Goal: Task Accomplishment & Management: Manage account settings

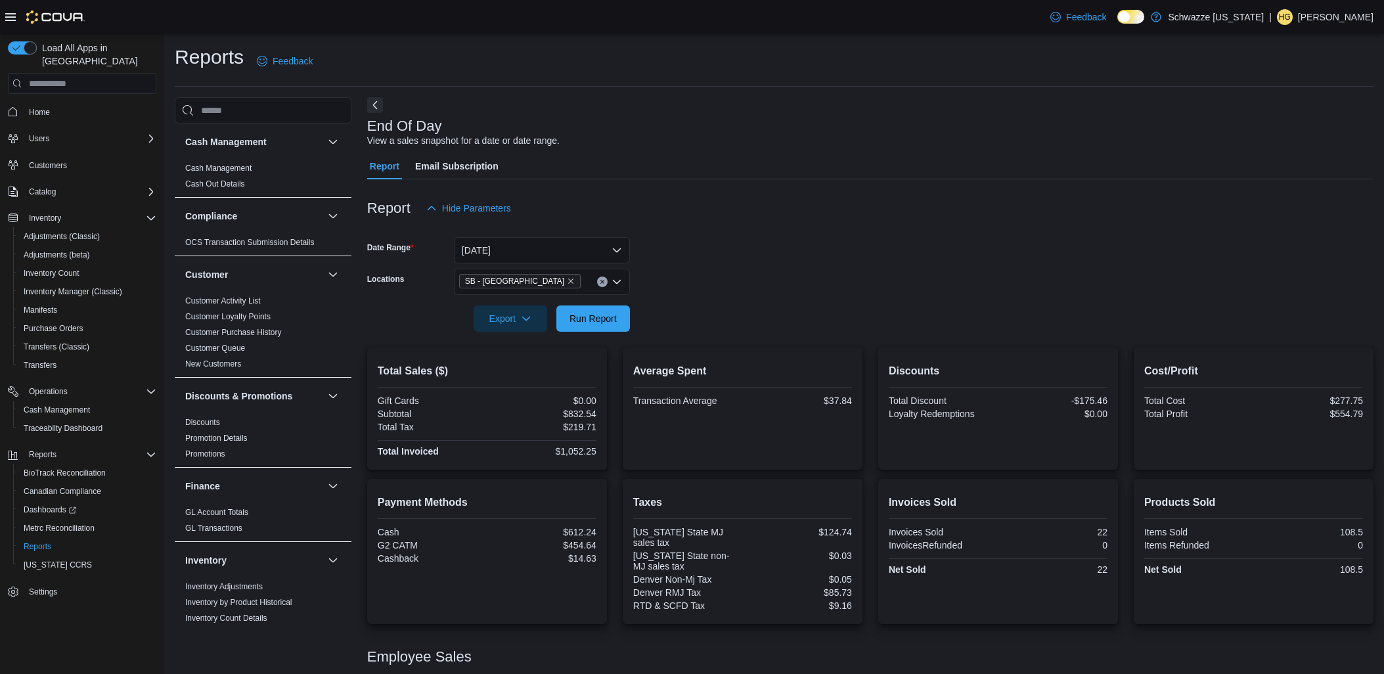
scroll to position [113, 0]
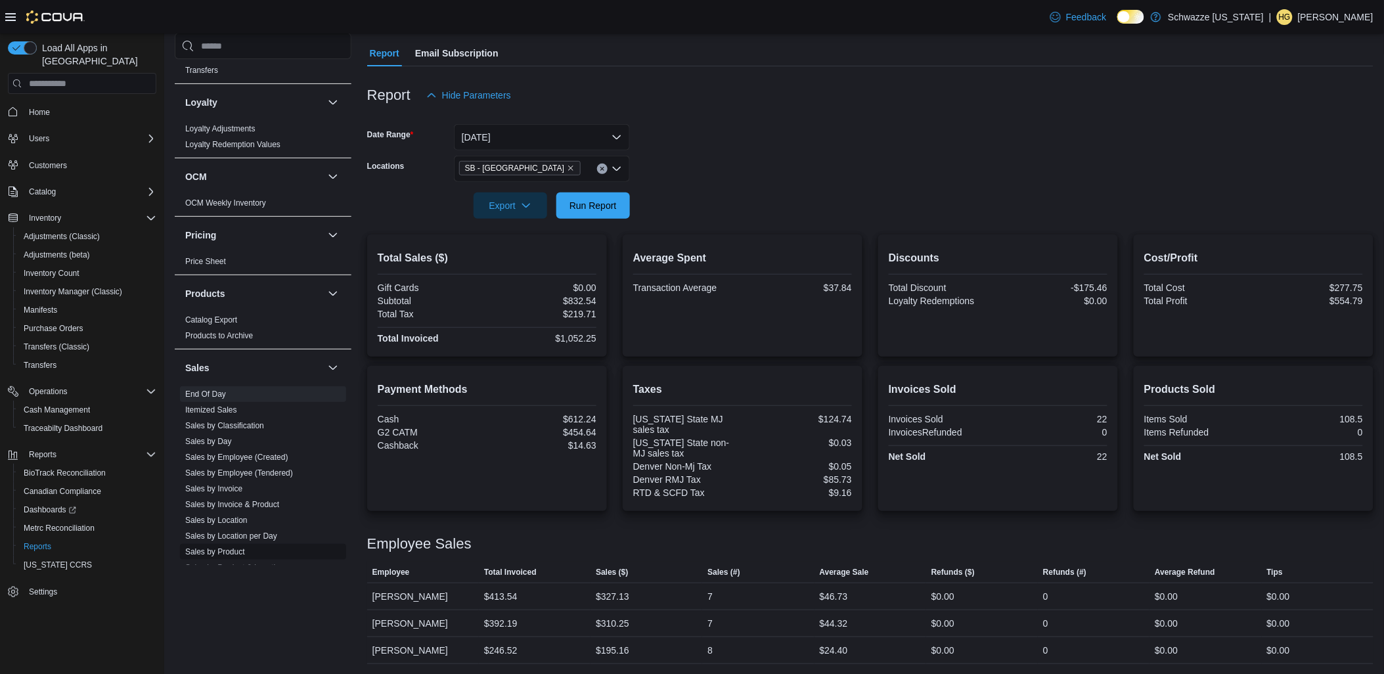
scroll to position [730, 0]
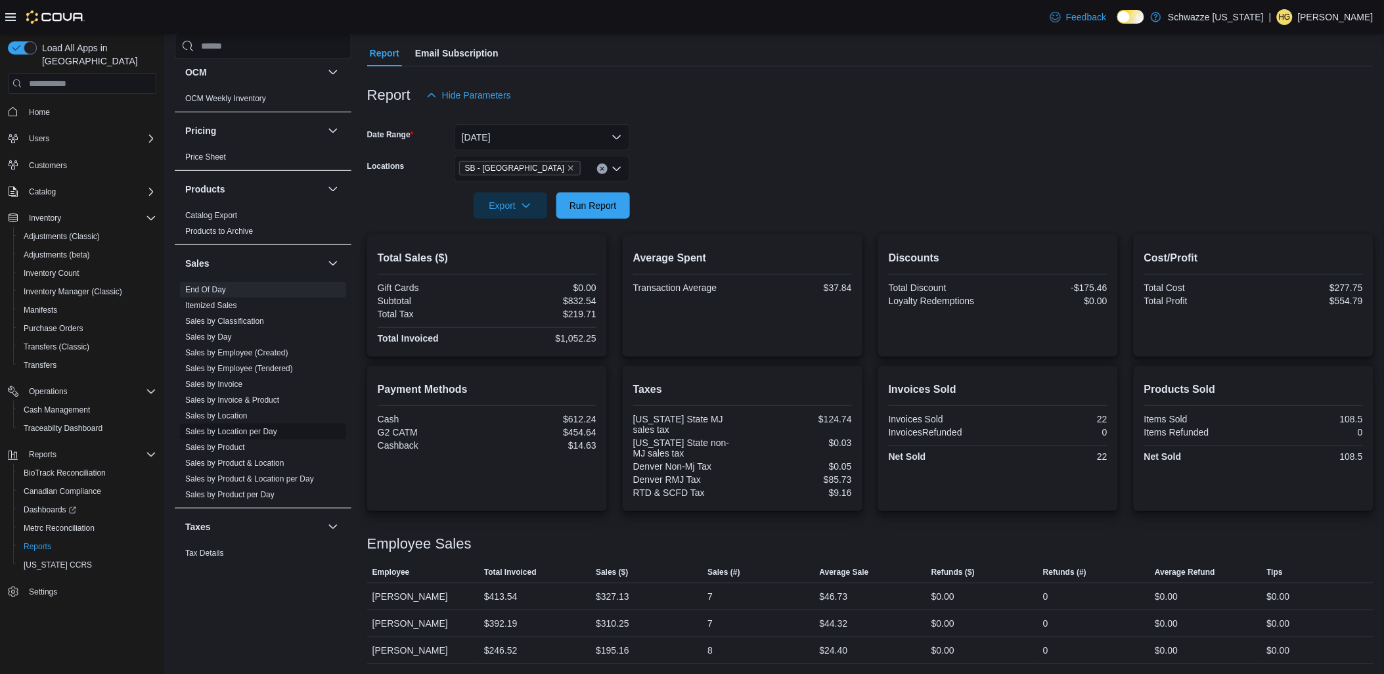
click at [247, 434] on link "Sales by Location per Day" at bounding box center [231, 431] width 92 height 9
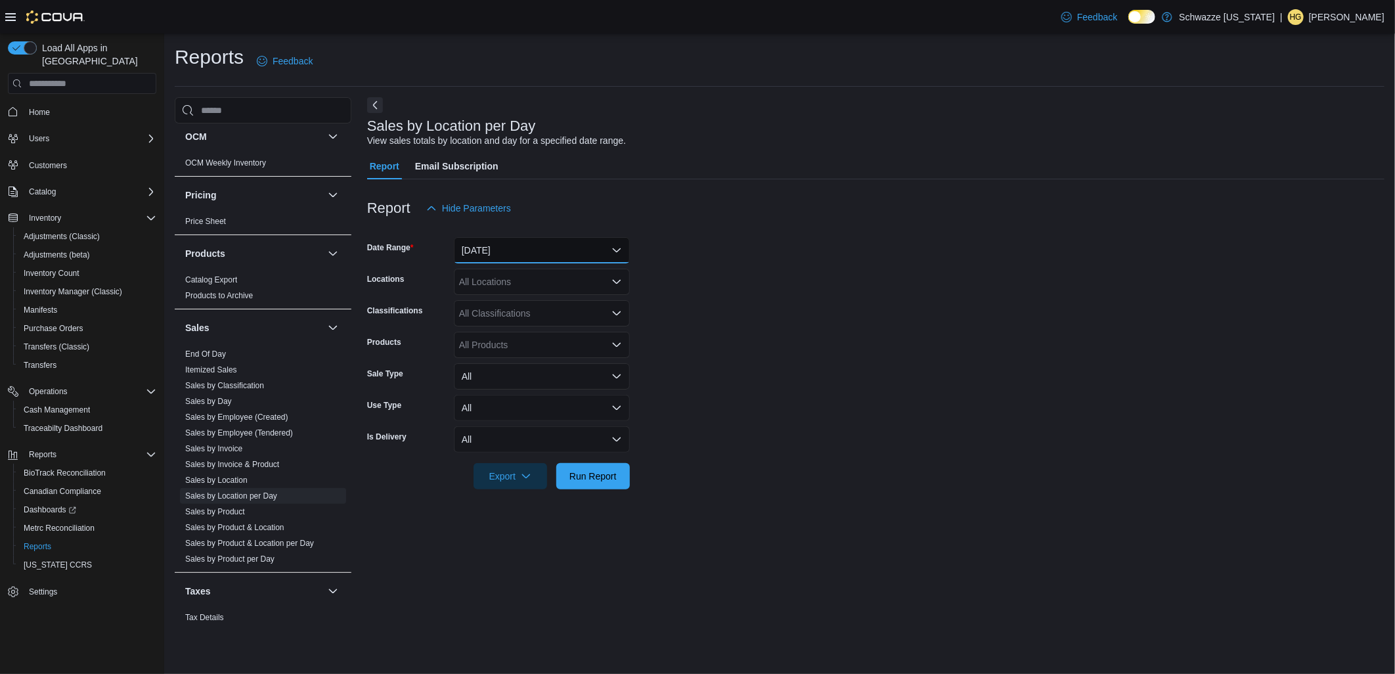
click at [535, 255] on button "[DATE]" at bounding box center [542, 250] width 176 height 26
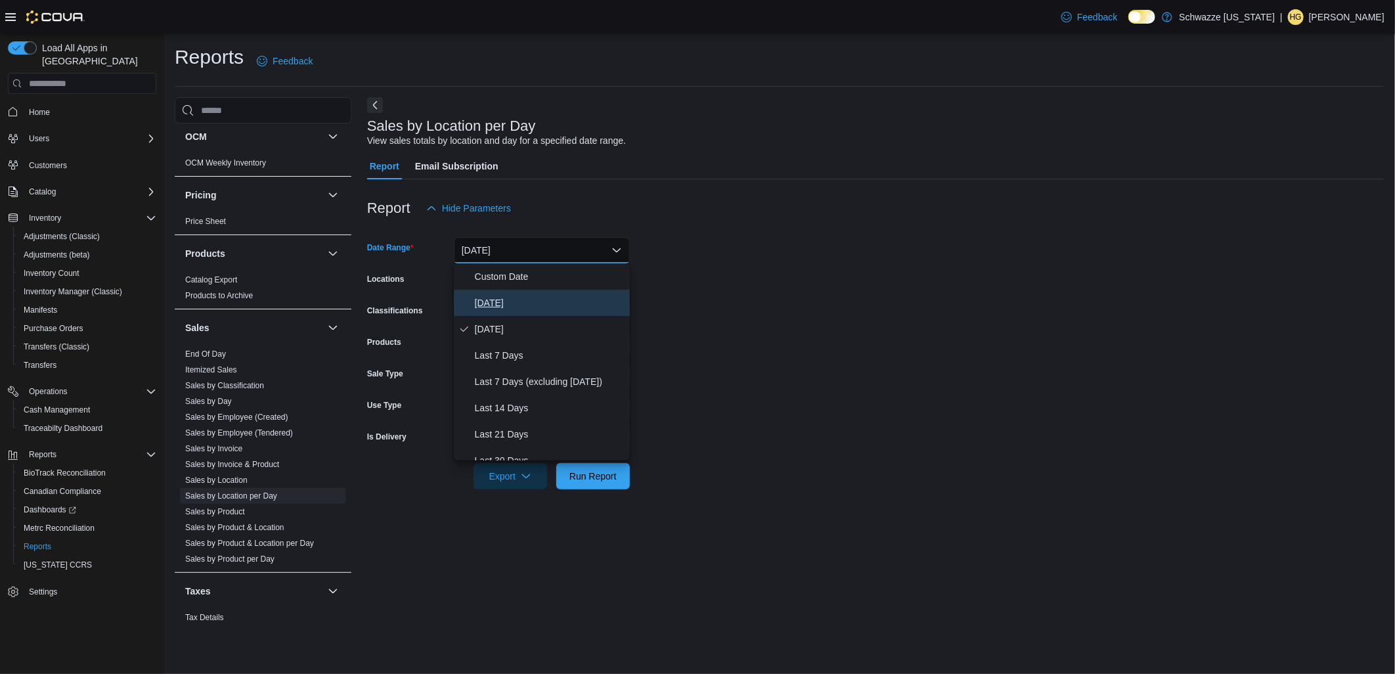
click at [509, 303] on span "[DATE]" at bounding box center [550, 303] width 150 height 16
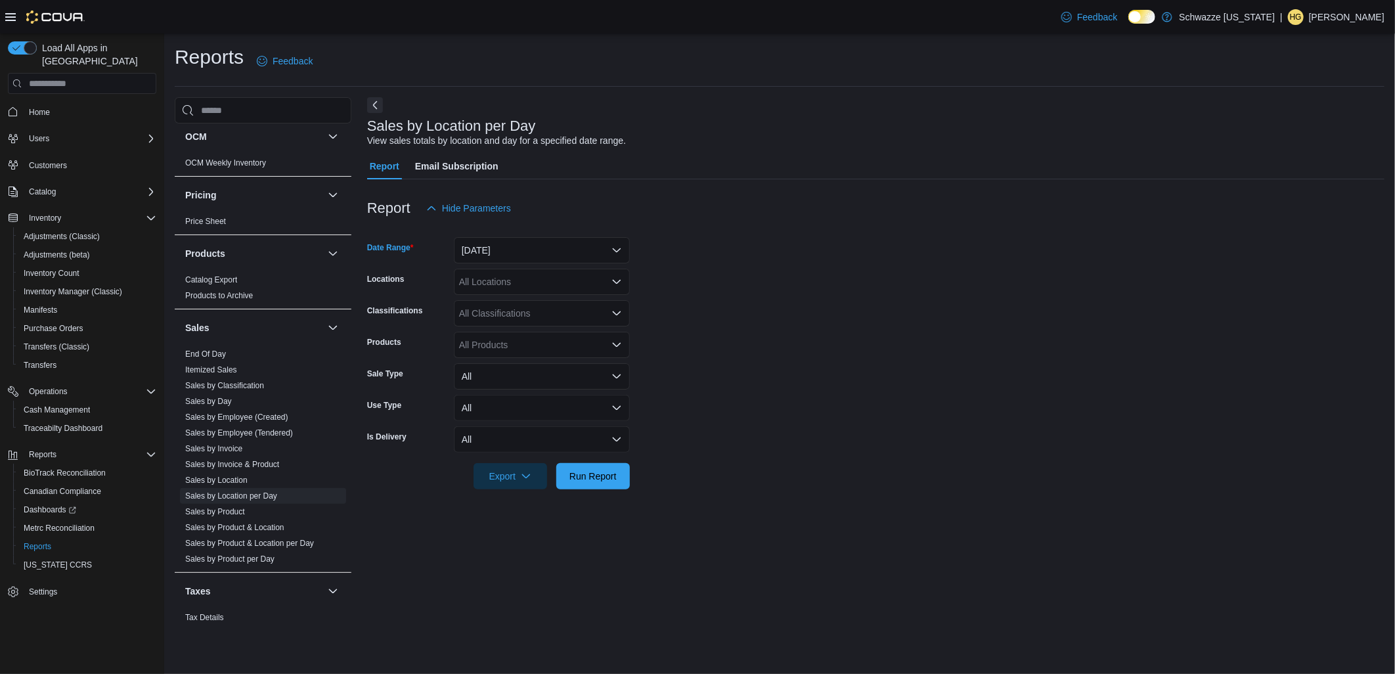
click at [491, 287] on div "All Locations" at bounding box center [542, 282] width 176 height 26
type input "**"
click at [594, 309] on div "SB - [GEOGRAPHIC_DATA]" at bounding box center [542, 303] width 160 height 13
click at [697, 297] on form "Date Range [DATE] Locations SB - [GEOGRAPHIC_DATA] Classifications All Classifi…" at bounding box center [875, 355] width 1017 height 268
click at [612, 475] on span "Run Report" at bounding box center [592, 475] width 47 height 13
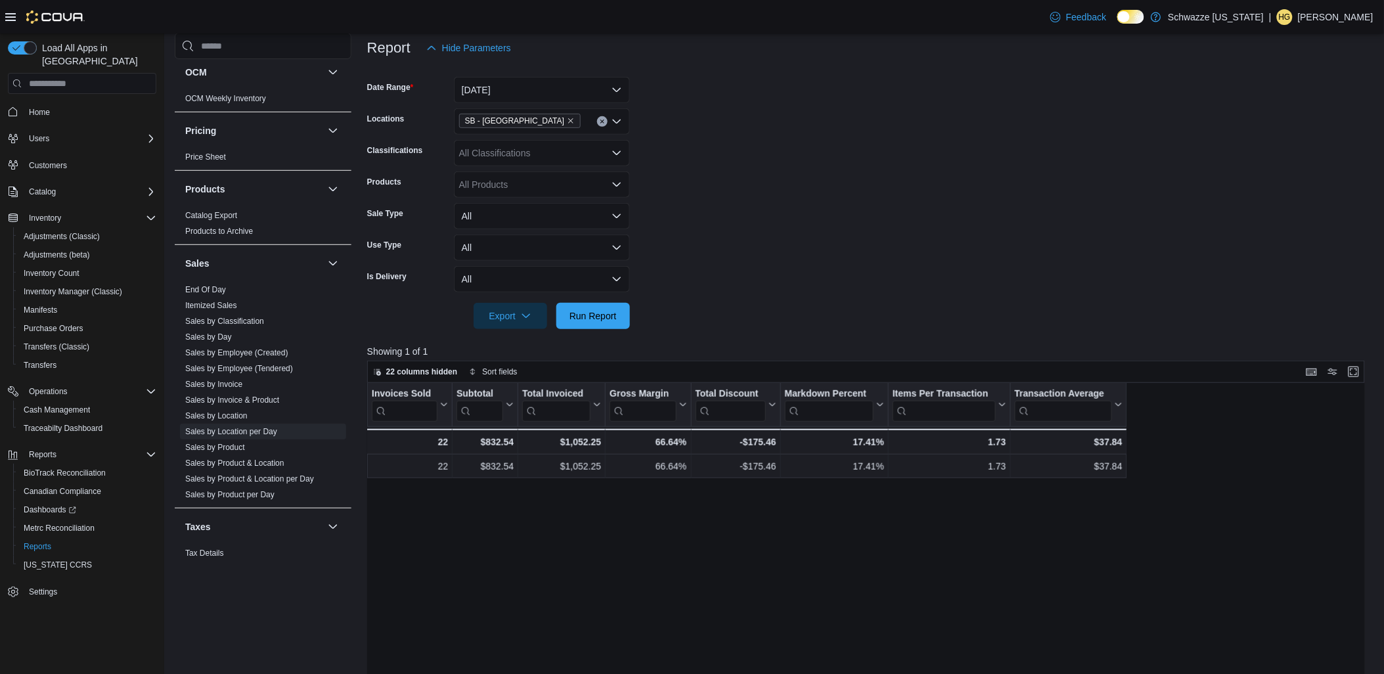
scroll to position [364, 0]
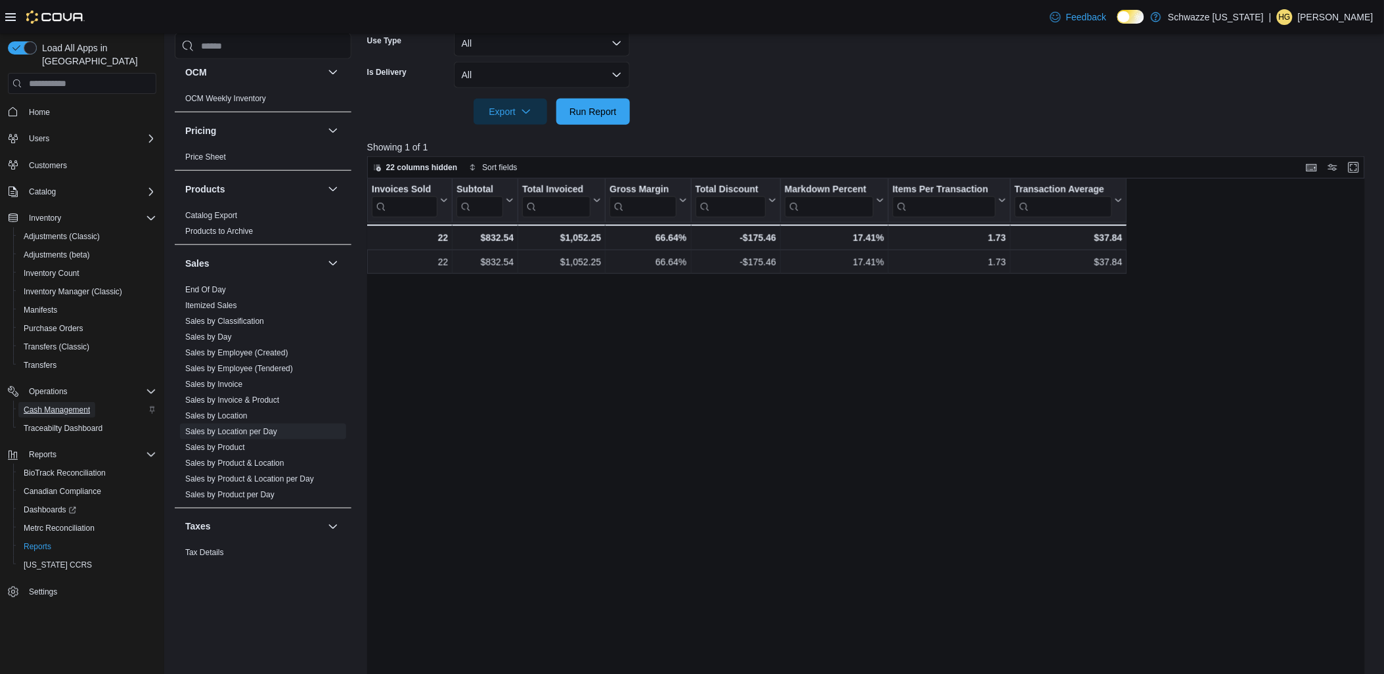
click at [64, 404] on span "Cash Management" at bounding box center [57, 409] width 66 height 11
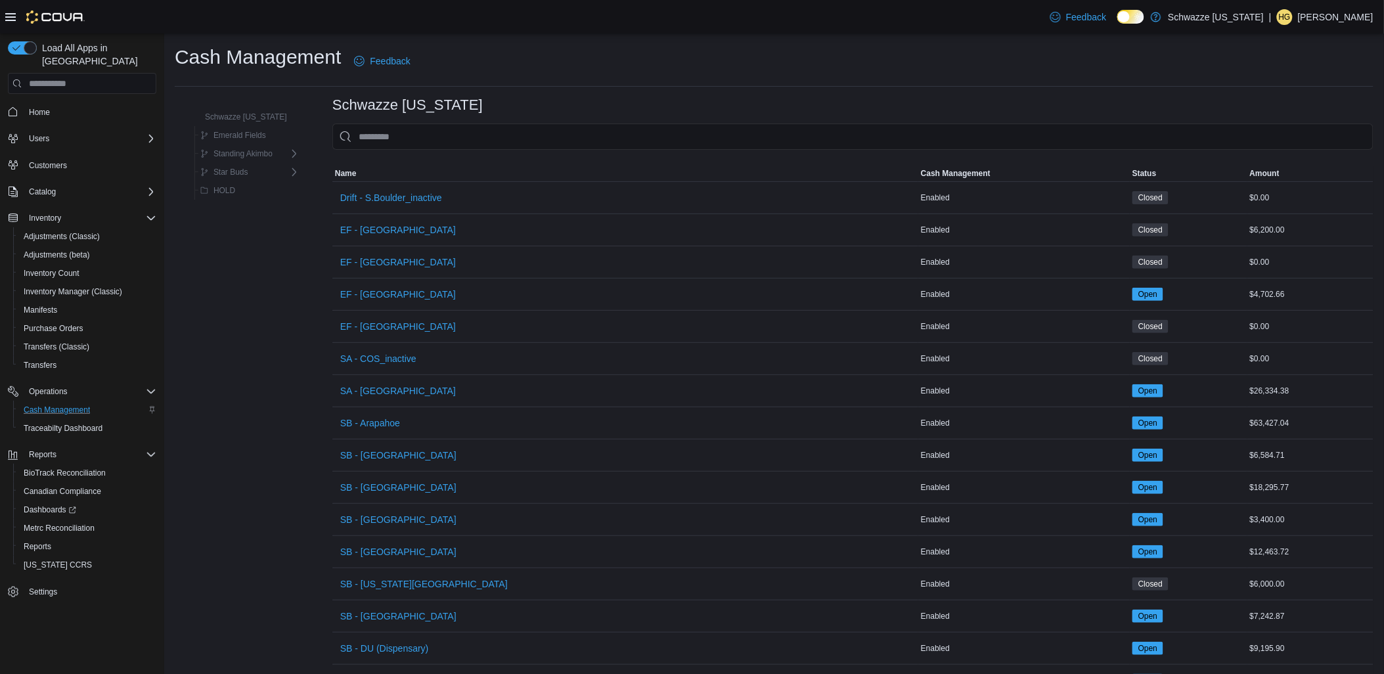
scroll to position [437, 0]
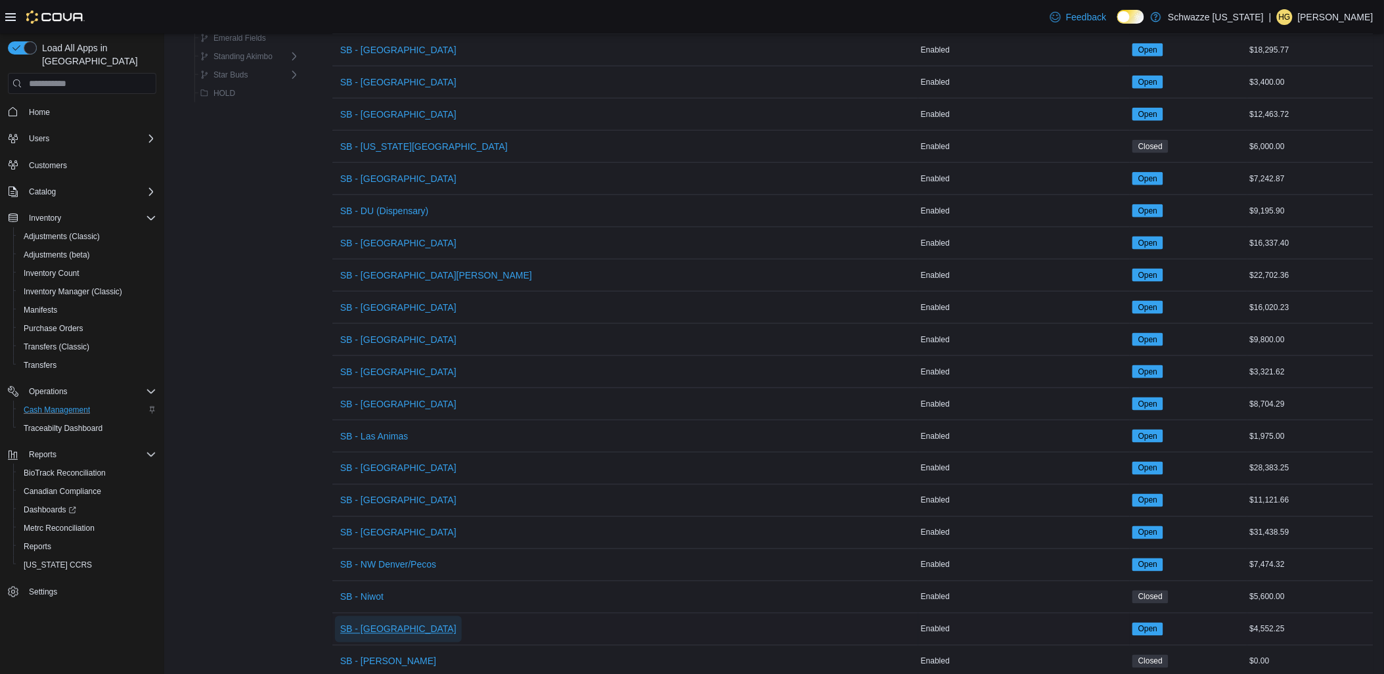
click at [395, 628] on span "SB - [GEOGRAPHIC_DATA]" at bounding box center [398, 629] width 116 height 13
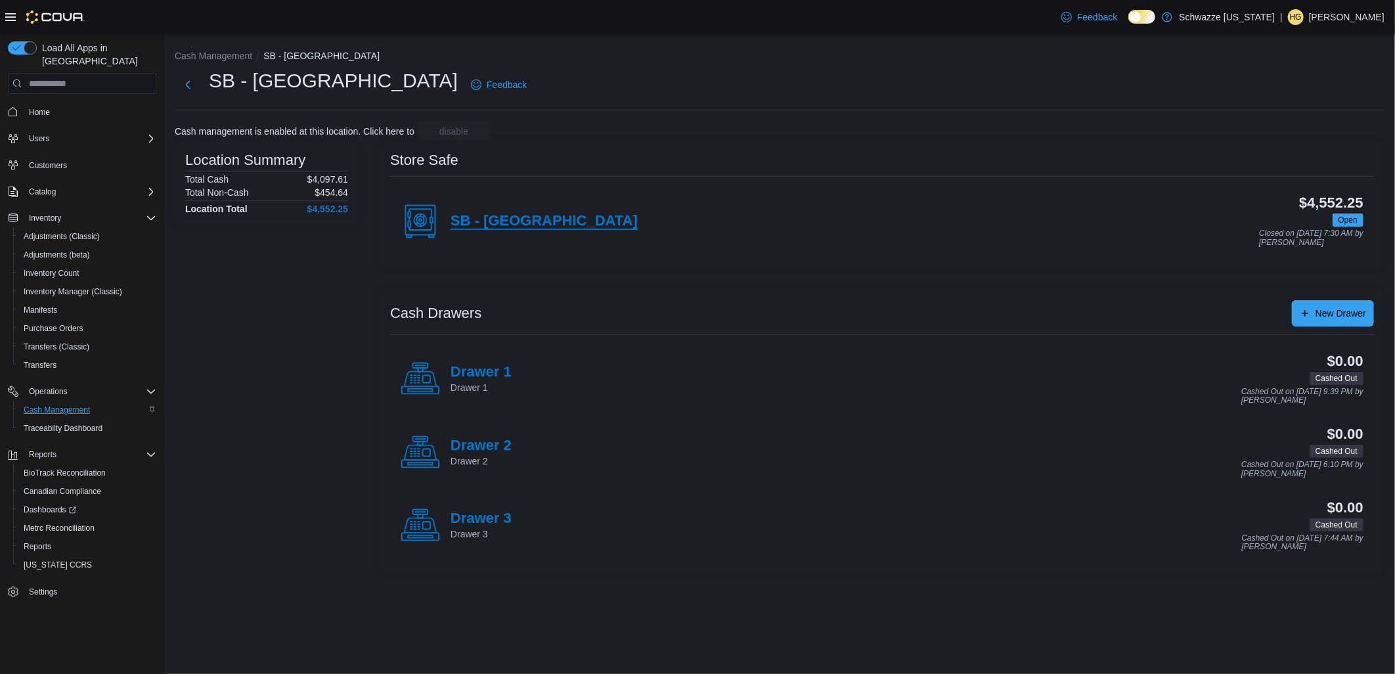
click at [561, 223] on h4 "SB - [GEOGRAPHIC_DATA]" at bounding box center [543, 221] width 187 height 17
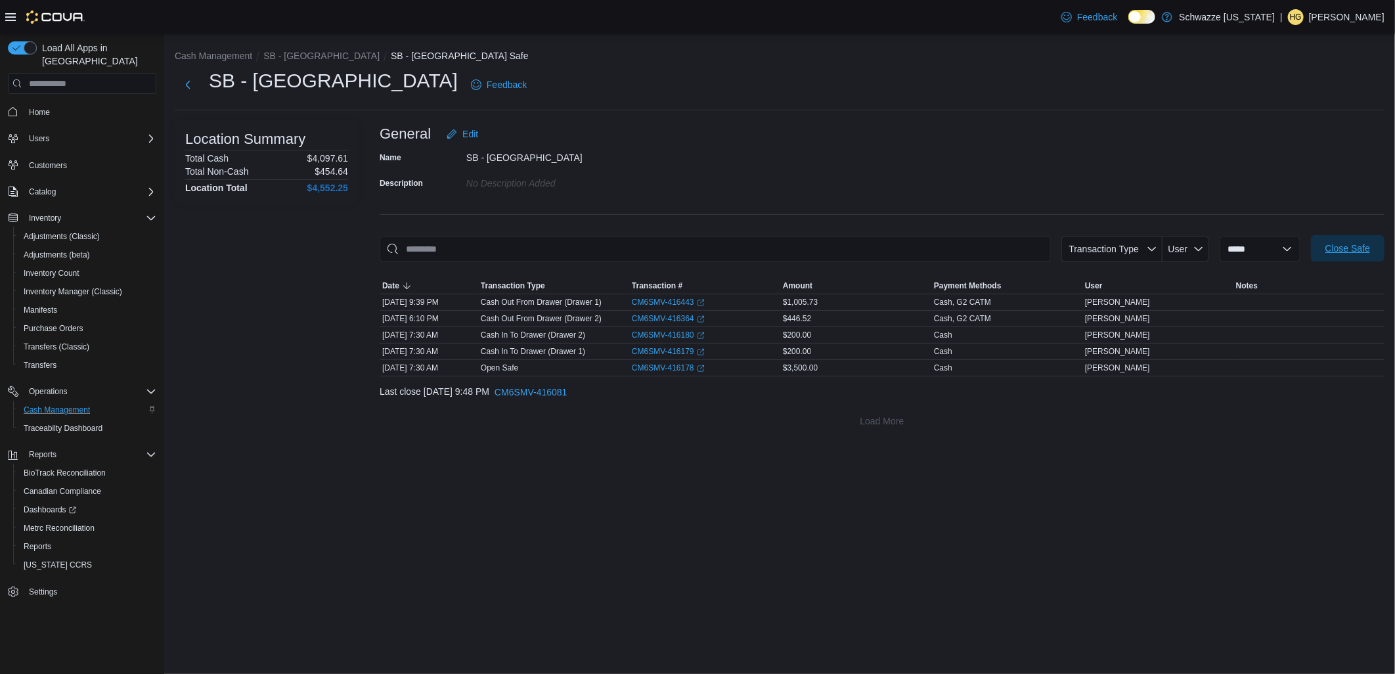
click at [1342, 250] on span "Close Safe" at bounding box center [1347, 248] width 45 height 13
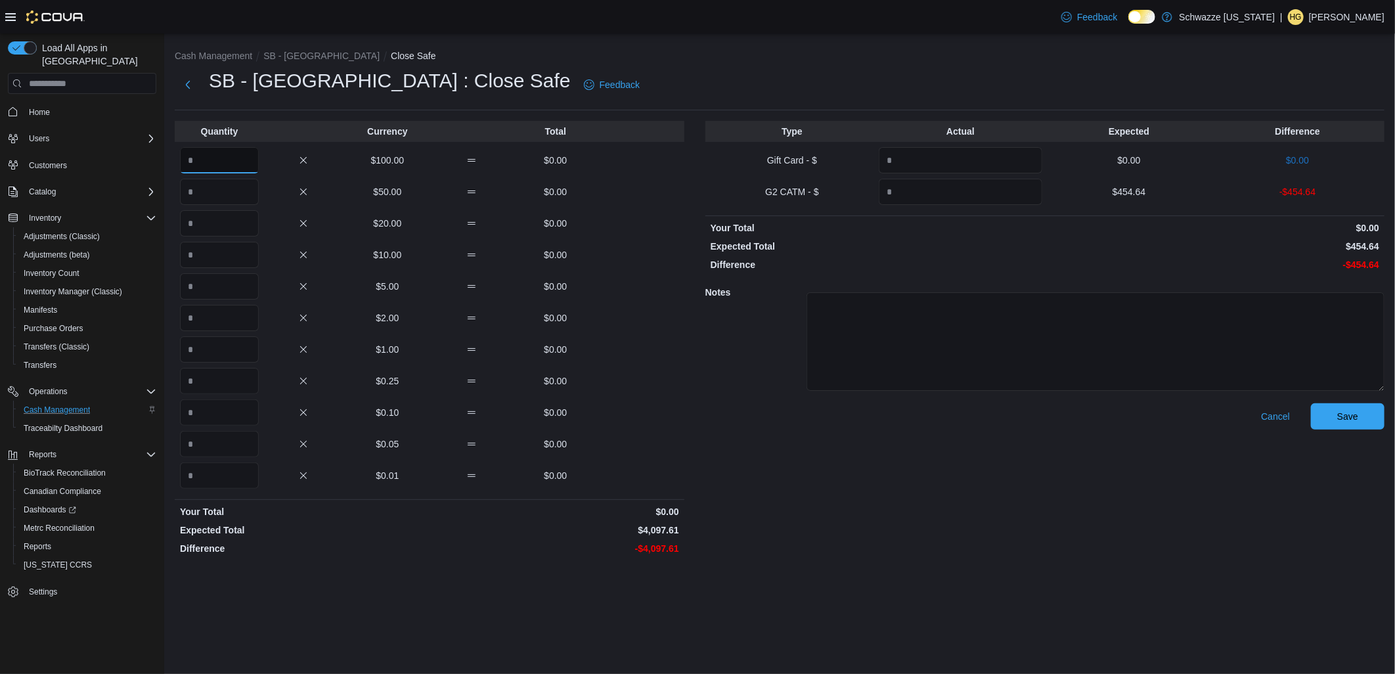
click at [236, 152] on input "Quantity" at bounding box center [219, 160] width 79 height 26
type input "**"
click at [252, 344] on input "Quantity" at bounding box center [219, 349] width 79 height 26
type input "***"
click at [234, 466] on input "Quantity" at bounding box center [219, 475] width 79 height 26
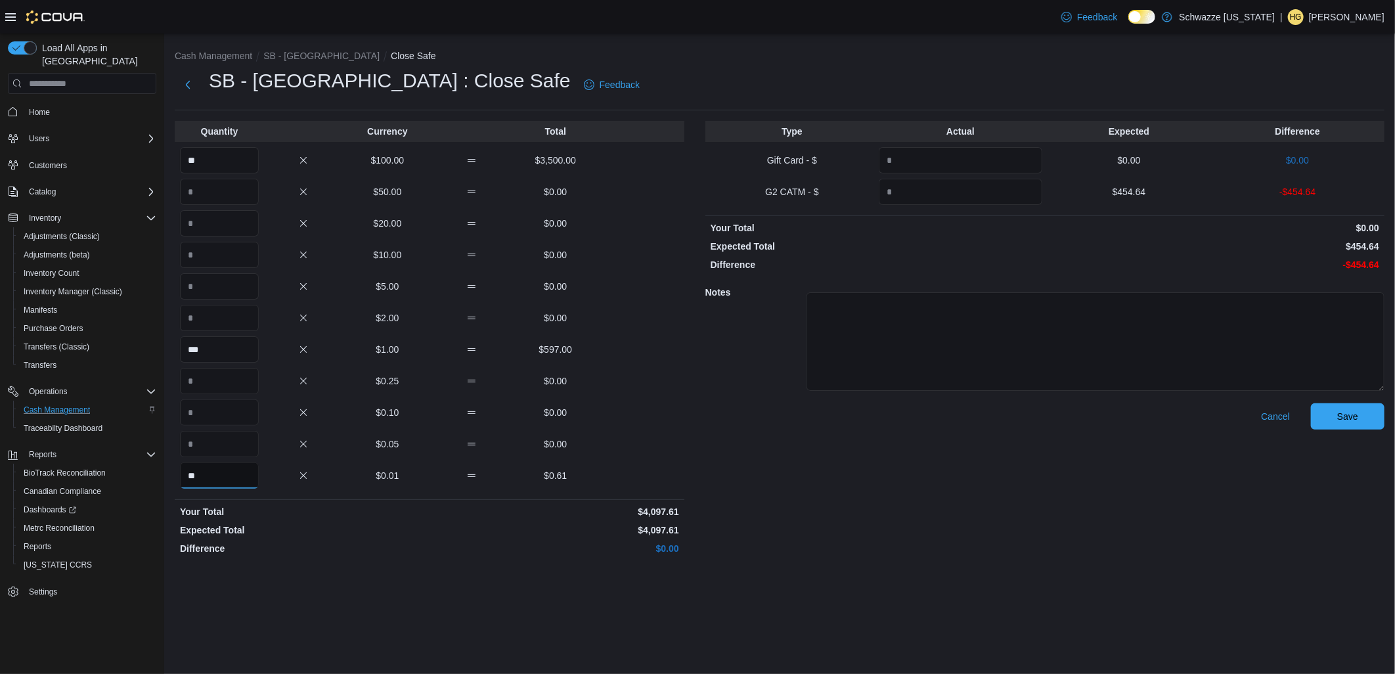
type input "**"
click at [929, 186] on input "Quantity" at bounding box center [961, 192] width 164 height 26
type input "******"
click at [1081, 519] on div "Cancel Save" at bounding box center [1044, 481] width 679 height 157
click at [1373, 412] on span "Save" at bounding box center [1348, 416] width 58 height 26
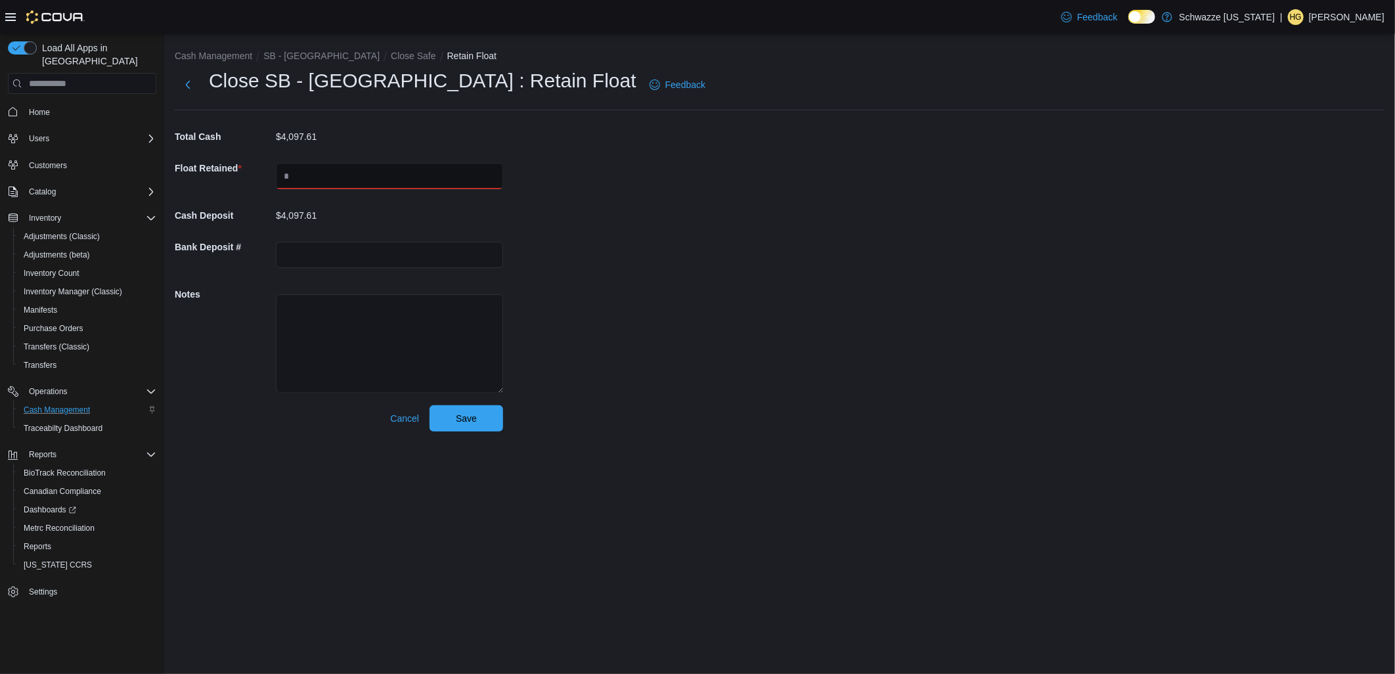
click at [363, 169] on input "text" at bounding box center [389, 176] width 227 height 26
type input "****"
drag, startPoint x: 611, startPoint y: 279, endPoint x: 536, endPoint y: 339, distance: 96.2
click at [612, 280] on div "Cash Management SB - [GEOGRAPHIC_DATA] Close Safe Retain Float Close SB - [GEOG…" at bounding box center [779, 237] width 1231 height 408
click at [477, 429] on span "Save" at bounding box center [466, 417] width 58 height 26
